Goal: Information Seeking & Learning: Learn about a topic

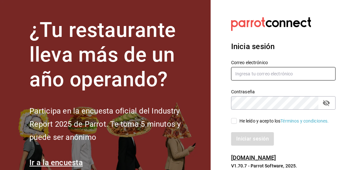
click at [272, 75] on input "text" at bounding box center [283, 73] width 105 height 13
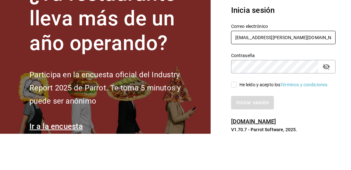
type input "[EMAIL_ADDRESS][PERSON_NAME][DOMAIN_NAME]"
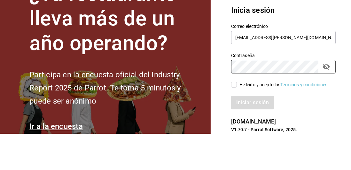
click at [344, 78] on section "Datos incorrectos. Verifica que tu Correo o Contraseña estén bien escritos. Ini…" at bounding box center [281, 93] width 140 height 186
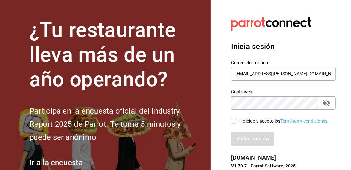
click at [233, 124] on input "He leído y acepto los Términos y condiciones." at bounding box center [234, 121] width 6 height 6
checkbox input "true"
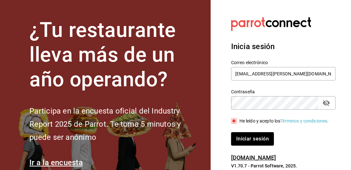
click at [254, 145] on button "Iniciar sesión" at bounding box center [252, 138] width 43 height 13
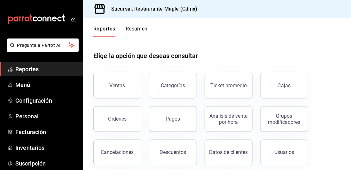
click at [146, 22] on div "Reportes Resumen" at bounding box center [115, 27] width 65 height 19
click at [138, 28] on button "Resumen" at bounding box center [137, 31] width 22 height 11
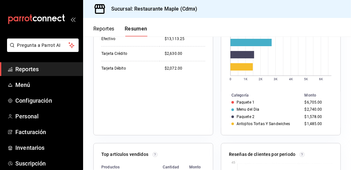
scroll to position [188, 0]
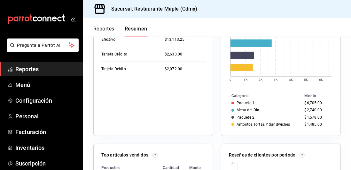
click at [247, 106] on td "Paquete 1" at bounding box center [261, 102] width 81 height 7
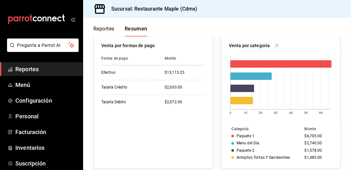
scroll to position [154, 0]
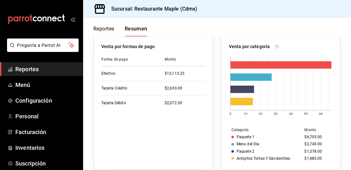
click at [306, 88] on line at bounding box center [306, 83] width 0 height 54
click at [314, 80] on rect at bounding box center [281, 85] width 104 height 67
click at [318, 107] on rect at bounding box center [281, 85] width 104 height 67
click at [314, 112] on rect at bounding box center [281, 85] width 104 height 67
click at [307, 118] on rect at bounding box center [281, 85] width 104 height 67
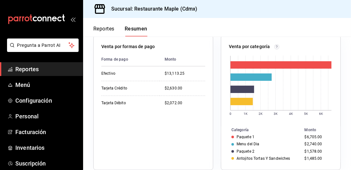
click at [304, 114] on text "5K" at bounding box center [306, 114] width 4 height 4
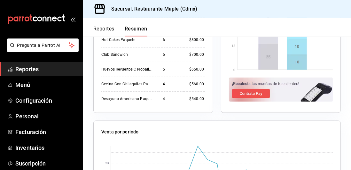
scroll to position [421, 0]
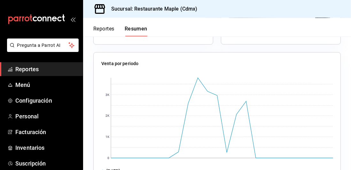
click at [106, 31] on button "Reportes" at bounding box center [103, 31] width 21 height 11
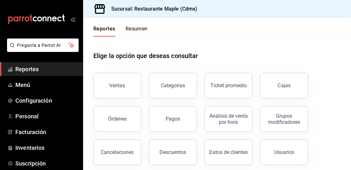
click at [128, 89] on button "Ventas" at bounding box center [117, 86] width 48 height 26
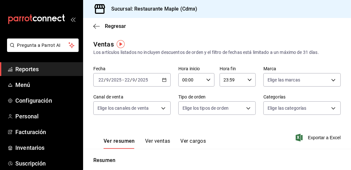
click at [94, 26] on icon "button" at bounding box center [96, 26] width 6 height 6
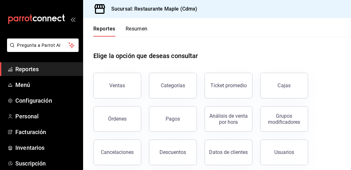
click at [137, 31] on button "Resumen" at bounding box center [137, 31] width 22 height 11
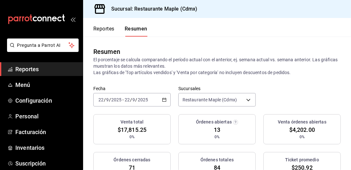
click at [162, 105] on div "[DATE] [DATE] - [DATE] [DATE]" at bounding box center [131, 99] width 77 height 13
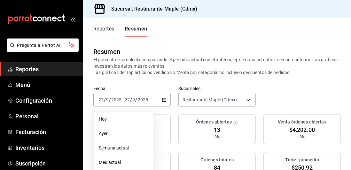
click at [128, 125] on li "Hoy" at bounding box center [124, 119] width 60 height 14
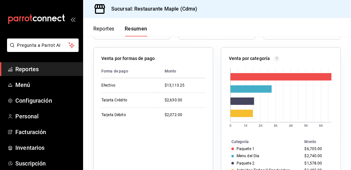
scroll to position [136, 0]
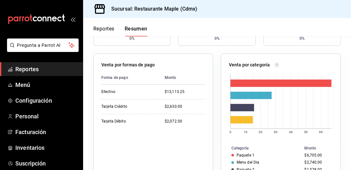
click at [281, 65] on div "Venta por categoría" at bounding box center [281, 65] width 104 height 9
click at [280, 63] on div "Venta por categoría" at bounding box center [281, 65] width 104 height 9
click at [284, 83] on rect at bounding box center [281, 82] width 101 height 7
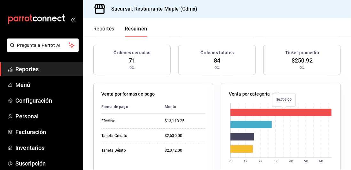
scroll to position [108, 0]
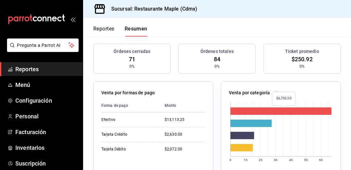
click at [316, 135] on rect at bounding box center [281, 132] width 104 height 67
click at [314, 155] on rect at bounding box center [281, 132] width 104 height 67
click at [314, 148] on rect at bounding box center [281, 132] width 104 height 67
click at [316, 145] on rect at bounding box center [281, 132] width 104 height 67
click at [316, 143] on rect at bounding box center [281, 132] width 104 height 67
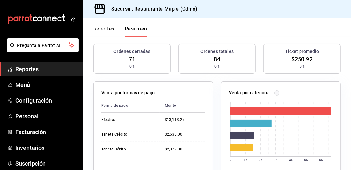
click at [318, 139] on rect at bounding box center [281, 132] width 104 height 67
click at [312, 110] on rect at bounding box center [281, 110] width 101 height 7
click at [317, 109] on rect at bounding box center [281, 110] width 101 height 7
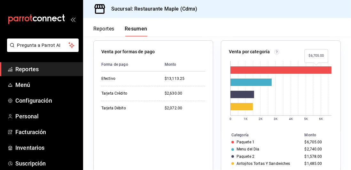
scroll to position [150, 0]
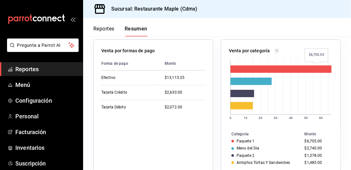
click at [323, 56] on div "Venta por categoría" at bounding box center [281, 51] width 104 height 9
click at [321, 70] on rect at bounding box center [281, 68] width 101 height 7
click at [324, 70] on rect at bounding box center [281, 68] width 101 height 7
click at [325, 67] on rect at bounding box center [281, 68] width 101 height 7
click at [330, 57] on rect at bounding box center [281, 90] width 104 height 67
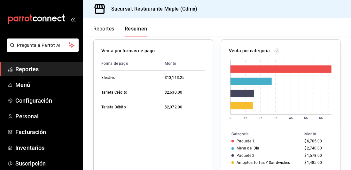
click at [106, 28] on button "Reportes" at bounding box center [103, 31] width 21 height 11
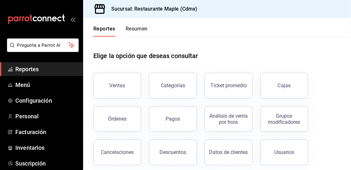
click at [126, 116] on button "Órdenes" at bounding box center [117, 119] width 48 height 26
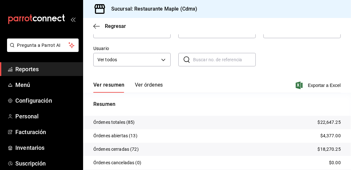
scroll to position [83, 0]
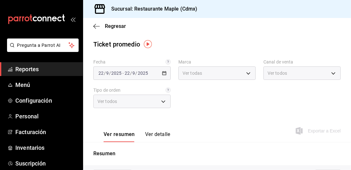
type input "9367c8d0-d5bf-442c-b6f8-a503c691c07e"
type input "PARROT,UBER_EATS,RAPPI,DIDI_FOOD,ONLINE"
type input "c2874926-3b02-42ce-9bc0-1c9d715f8c3e,1f854feb-a714-4e01-9480-9adb12524e61,bad30…"
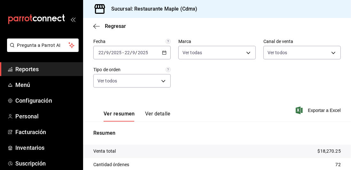
scroll to position [63, 0]
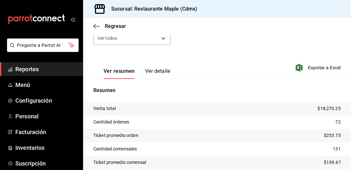
click at [158, 72] on button "Ver detalle" at bounding box center [157, 73] width 25 height 11
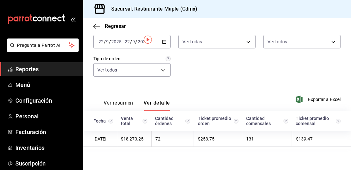
scroll to position [4, 0]
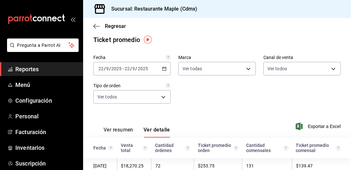
click at [118, 132] on button "Ver resumen" at bounding box center [119, 131] width 30 height 11
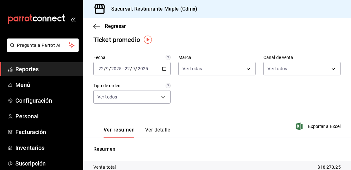
click at [163, 127] on button "Ver detalle" at bounding box center [157, 131] width 25 height 11
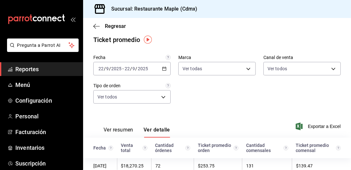
click at [116, 26] on span "Regresar" at bounding box center [115, 26] width 21 height 6
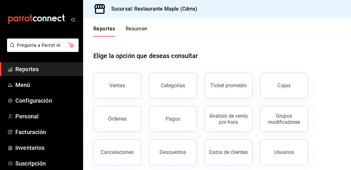
click at [168, 121] on div "Pagos" at bounding box center [173, 119] width 14 height 6
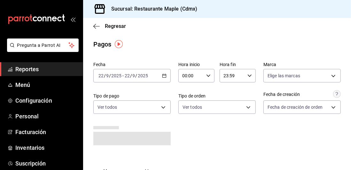
click at [100, 28] on span "Regresar" at bounding box center [109, 26] width 33 height 6
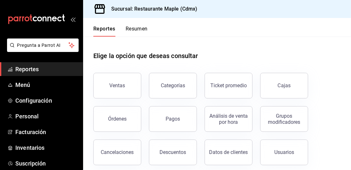
click at [125, 86] on button "Ventas" at bounding box center [117, 86] width 48 height 26
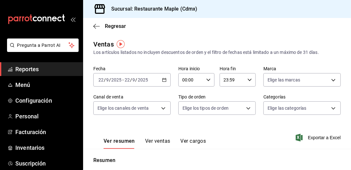
click at [162, 142] on button "Ver ventas" at bounding box center [157, 143] width 25 height 11
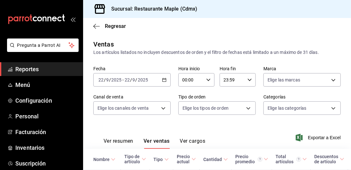
scroll to position [51, 0]
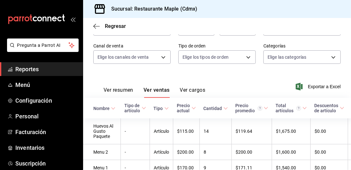
click at [119, 96] on button "Ver resumen" at bounding box center [119, 92] width 30 height 11
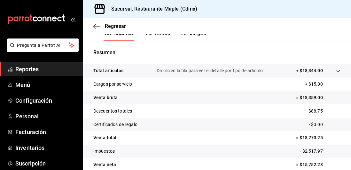
scroll to position [110, 0]
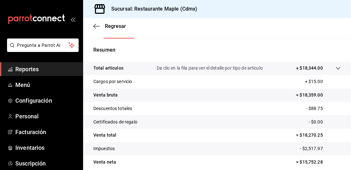
click at [95, 26] on icon "button" at bounding box center [96, 26] width 6 height 0
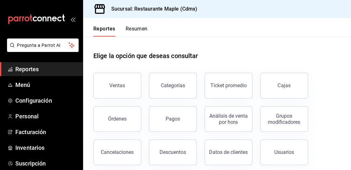
click at [171, 94] on button "Categorías" at bounding box center [173, 86] width 48 height 26
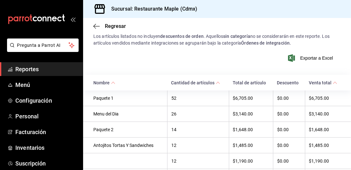
scroll to position [92, 0]
click at [112, 99] on div "Paquete 1" at bounding box center [128, 98] width 70 height 5
click at [117, 97] on div "Paquete 1" at bounding box center [128, 98] width 70 height 5
click at [117, 100] on div "Paquete 1" at bounding box center [128, 98] width 70 height 5
click at [119, 100] on div "Paquete 1" at bounding box center [128, 98] width 70 height 5
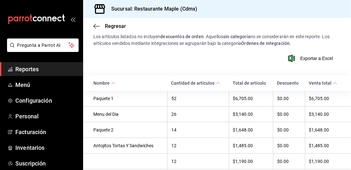
click at [215, 84] on div "Cantidad de artículos" at bounding box center [193, 82] width 44 height 5
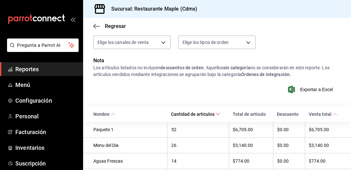
scroll to position [92, 0]
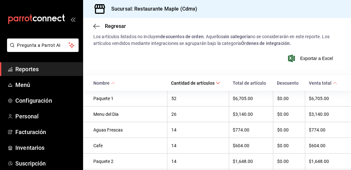
click at [122, 85] on th "Nombre" at bounding box center [125, 83] width 84 height 16
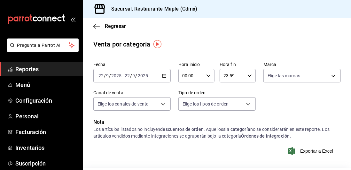
click at [90, 22] on div "Regresar" at bounding box center [217, 26] width 268 height 16
click at [95, 26] on icon "button" at bounding box center [96, 26] width 6 height 6
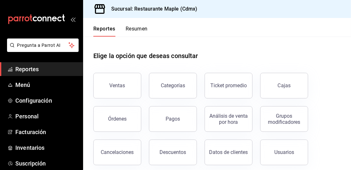
click at [135, 28] on button "Resumen" at bounding box center [137, 31] width 22 height 11
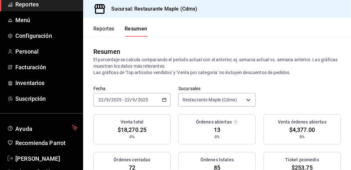
scroll to position [72, 0]
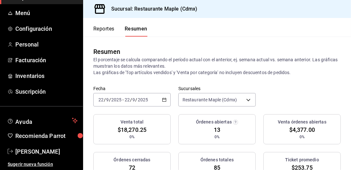
click at [40, 148] on span "[PERSON_NAME]" at bounding box center [46, 151] width 62 height 9
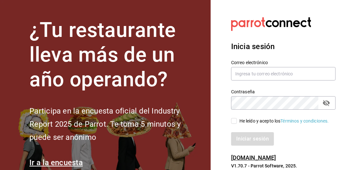
click at [150, 168] on link "Ir a la encuesta" at bounding box center [115, 162] width 173 height 12
